Goal: Information Seeking & Learning: Learn about a topic

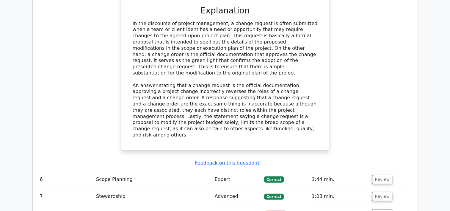
scroll to position [1756, 0]
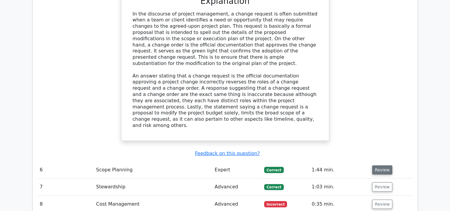
click at [378, 165] on button "Review" at bounding box center [382, 169] width 20 height 9
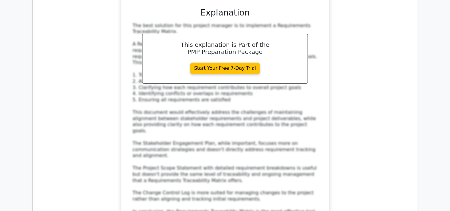
scroll to position [2167, 0]
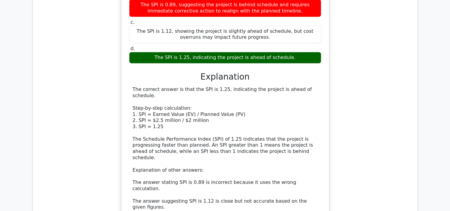
scroll to position [2544, 0]
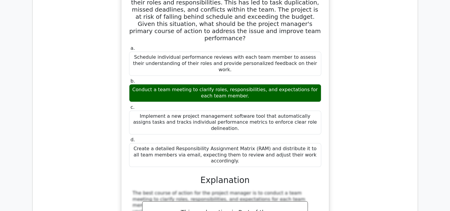
scroll to position [2883, 0]
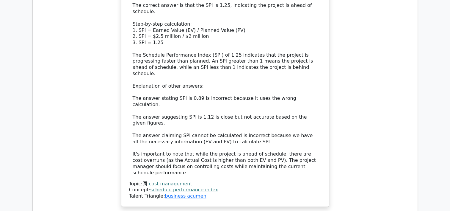
scroll to position [0, 0]
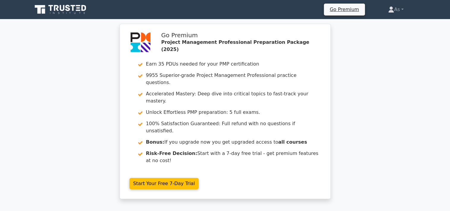
click at [399, 15] on ul "Go Premium As Profile Settings" at bounding box center [371, 9] width 94 height 12
click at [398, 11] on link "As" at bounding box center [396, 10] width 44 height 12
click at [396, 25] on link "Profile" at bounding box center [397, 24] width 47 height 10
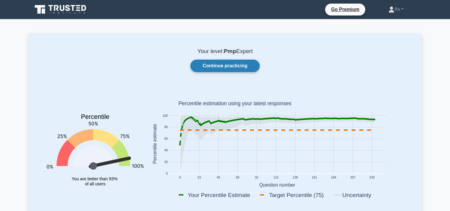
click at [233, 62] on link "Continue practicing" at bounding box center [224, 65] width 69 height 12
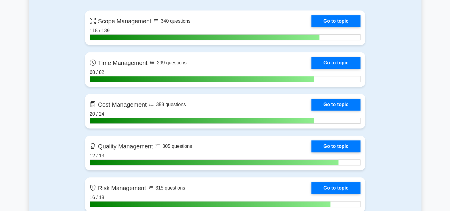
scroll to position [459, 0]
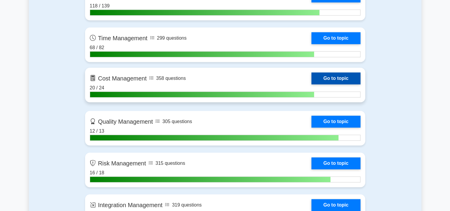
click at [324, 76] on link "Go to topic" at bounding box center [335, 78] width 49 height 12
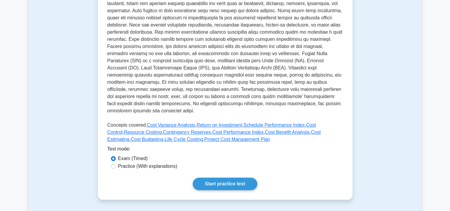
scroll to position [155, 0]
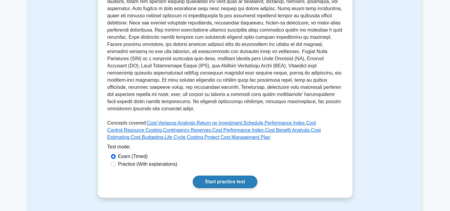
click at [214, 177] on link "Start practice test" at bounding box center [225, 181] width 65 height 12
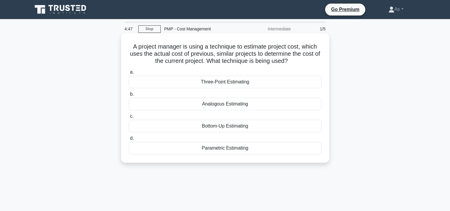
click at [310, 100] on div "Analogous Estimating" at bounding box center [225, 104] width 193 height 12
click at [129, 96] on input "b. Analogous Estimating" at bounding box center [129, 94] width 0 height 4
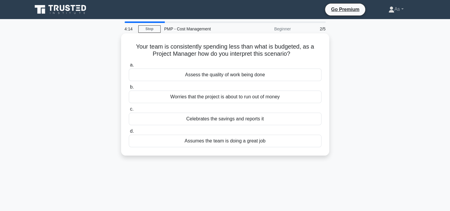
click at [250, 77] on div "Assess the quality of work being done" at bounding box center [225, 74] width 193 height 12
click at [129, 67] on input "a. Assess the quality of work being done" at bounding box center [129, 65] width 0 height 4
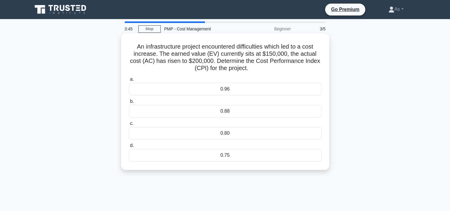
click at [279, 160] on div "0.75" at bounding box center [225, 155] width 193 height 12
click at [129, 147] on input "d. 0.75" at bounding box center [129, 145] width 0 height 4
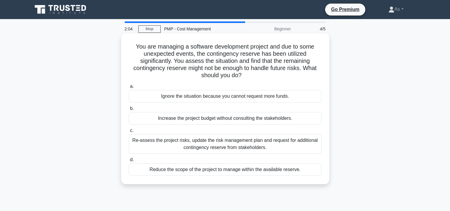
click at [296, 146] on div "Re-assess the project risks, update the risk management plan and request for ad…" at bounding box center [225, 144] width 193 height 20
click at [129, 132] on input "c. Re-assess the project risks, update the risk management plan and request for…" at bounding box center [129, 130] width 0 height 4
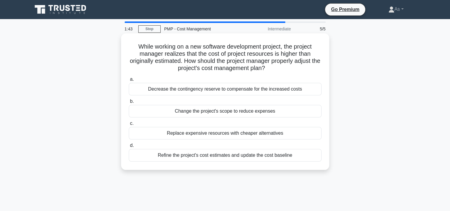
click at [303, 154] on div "Refine the project's cost estimates and update the cost baseline" at bounding box center [225, 155] width 193 height 12
click at [129, 147] on input "d. Refine the project's cost estimates and update the cost baseline" at bounding box center [129, 145] width 0 height 4
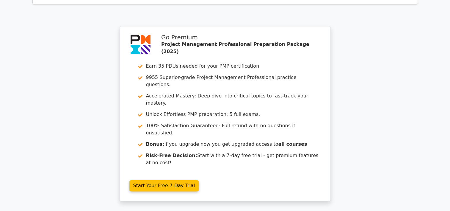
scroll to position [874, 0]
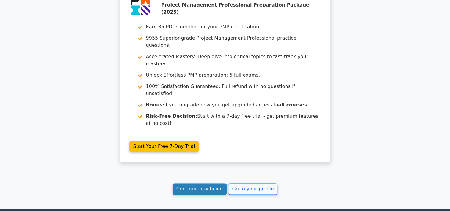
click at [201, 183] on link "Continue practicing" at bounding box center [199, 188] width 54 height 11
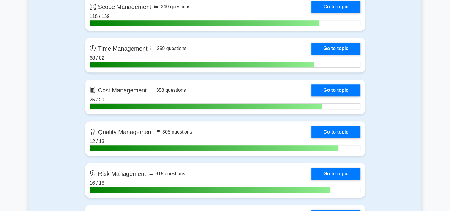
scroll to position [459, 0]
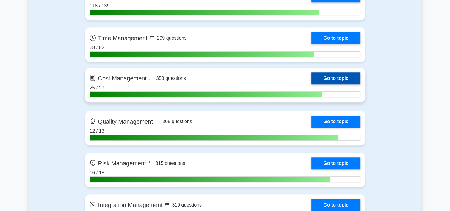
click at [337, 76] on link "Go to topic" at bounding box center [335, 78] width 49 height 12
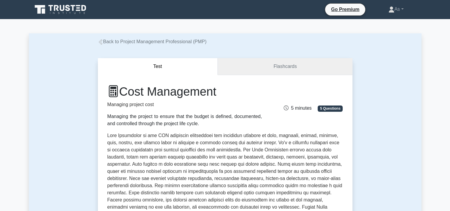
click at [307, 63] on link "Flashcards" at bounding box center [285, 66] width 134 height 17
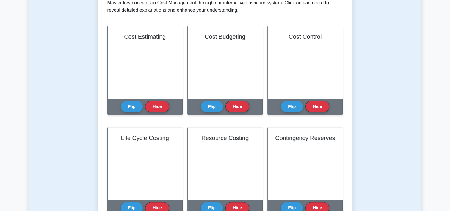
scroll to position [124, 0]
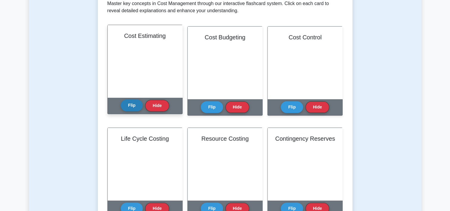
click at [125, 102] on button "Flip" at bounding box center [132, 105] width 22 height 12
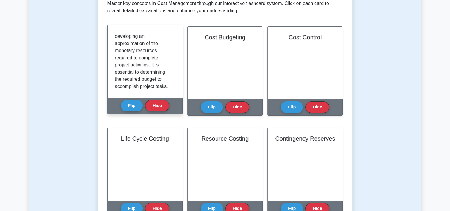
scroll to position [0, 0]
click at [134, 104] on button "Flip" at bounding box center [132, 105] width 22 height 12
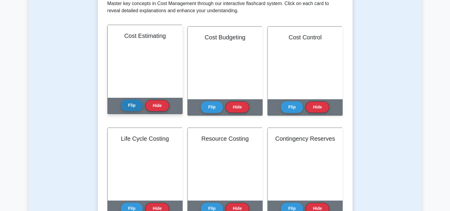
click at [126, 105] on button "Flip" at bounding box center [132, 105] width 22 height 12
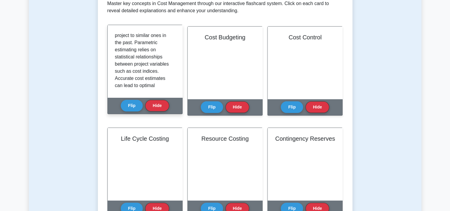
scroll to position [117, 0]
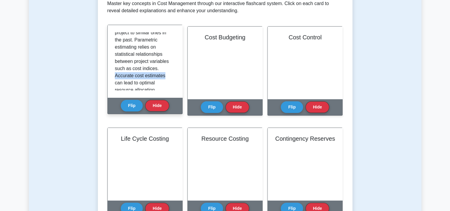
drag, startPoint x: 172, startPoint y: 76, endPoint x: 173, endPoint y: 82, distance: 6.3
click at [173, 82] on div "Cost estimating involves developing an approximation of the monetary resources …" at bounding box center [145, 61] width 60 height 58
drag, startPoint x: 173, startPoint y: 82, endPoint x: 169, endPoint y: 84, distance: 4.5
click at [169, 84] on p "Cost estimating involves developing an approximation of the monetary resources …" at bounding box center [144, 15] width 58 height 200
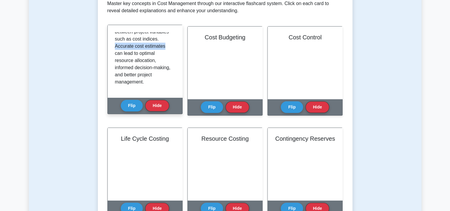
scroll to position [153, 0]
click at [131, 105] on button "Flip" at bounding box center [132, 105] width 22 height 12
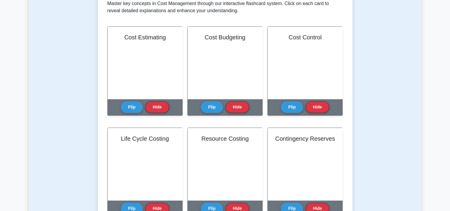
click at [187, 108] on div "Learn Cost Management (PMP) with Interactive Flashcards Master key concepts in …" at bounding box center [225, 195] width 236 height 461
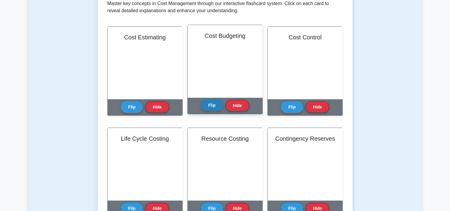
click at [214, 103] on button "Flip" at bounding box center [212, 105] width 22 height 12
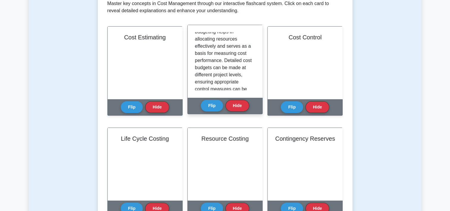
scroll to position [14, 0]
